Goal: Transaction & Acquisition: Purchase product/service

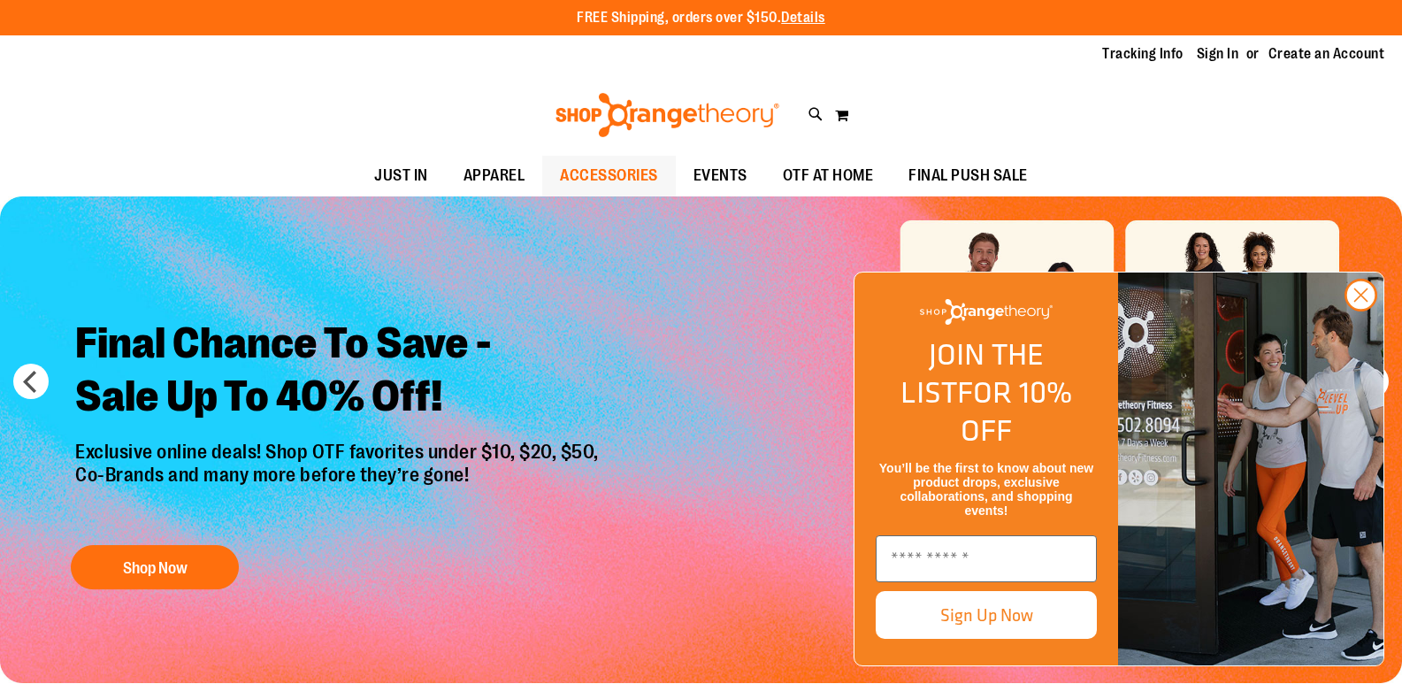
type input "**********"
click at [594, 173] on span "ACCESSORIES" at bounding box center [609, 176] width 98 height 40
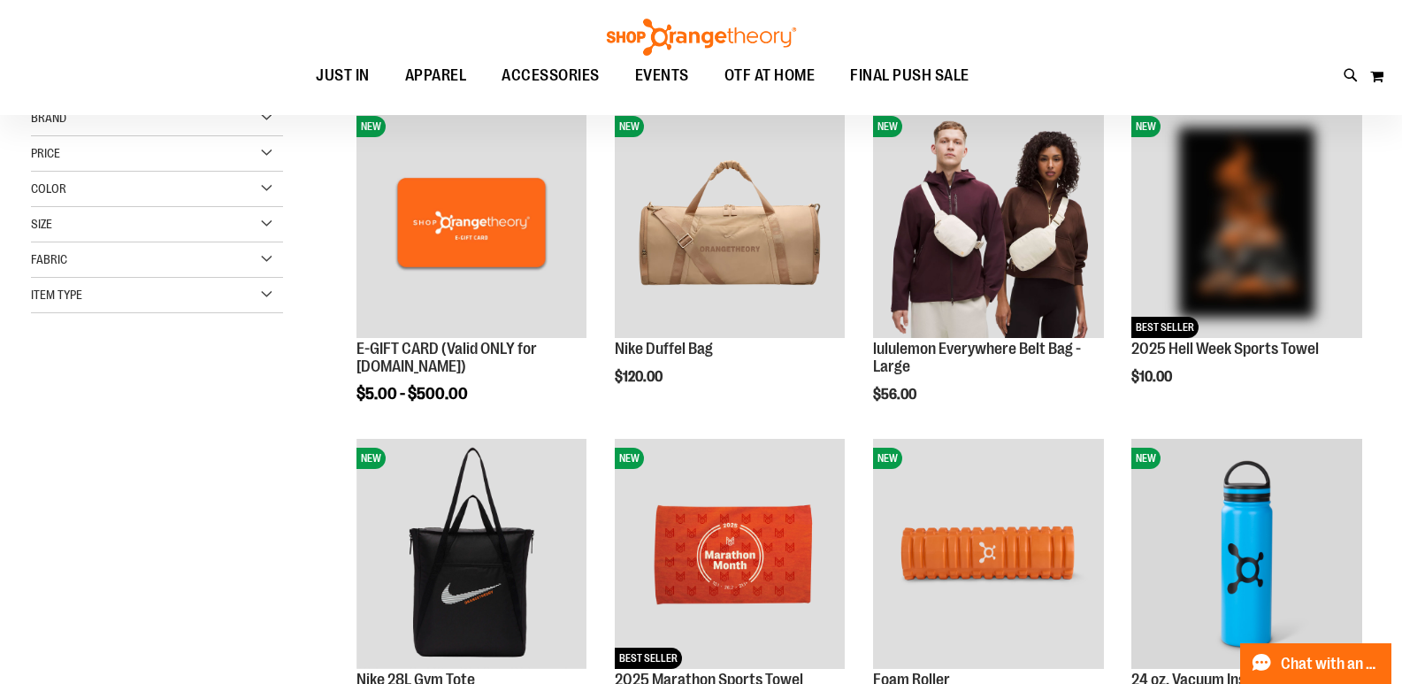
scroll to position [265, 0]
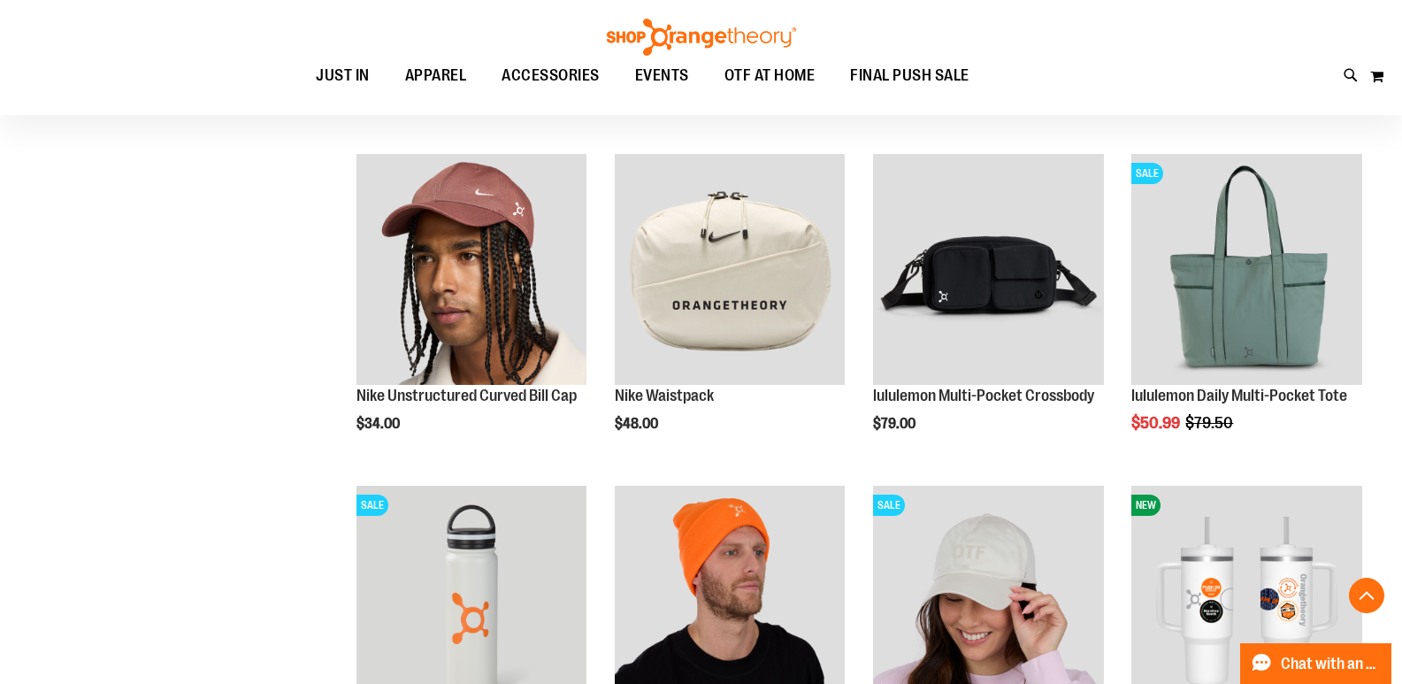
scroll to position [972, 0]
